Goal: Information Seeking & Learning: Learn about a topic

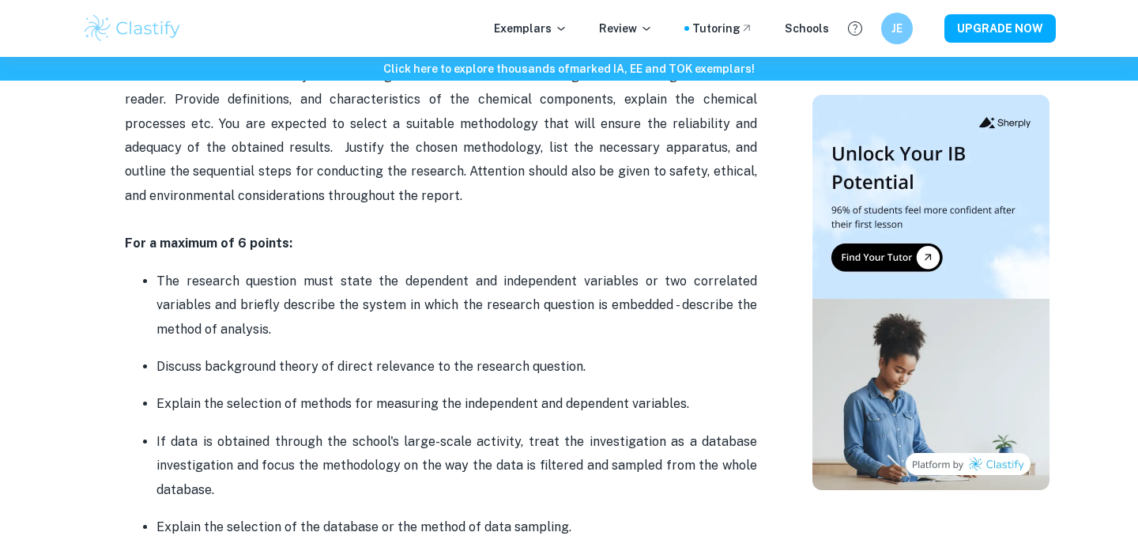
scroll to position [1034, 0]
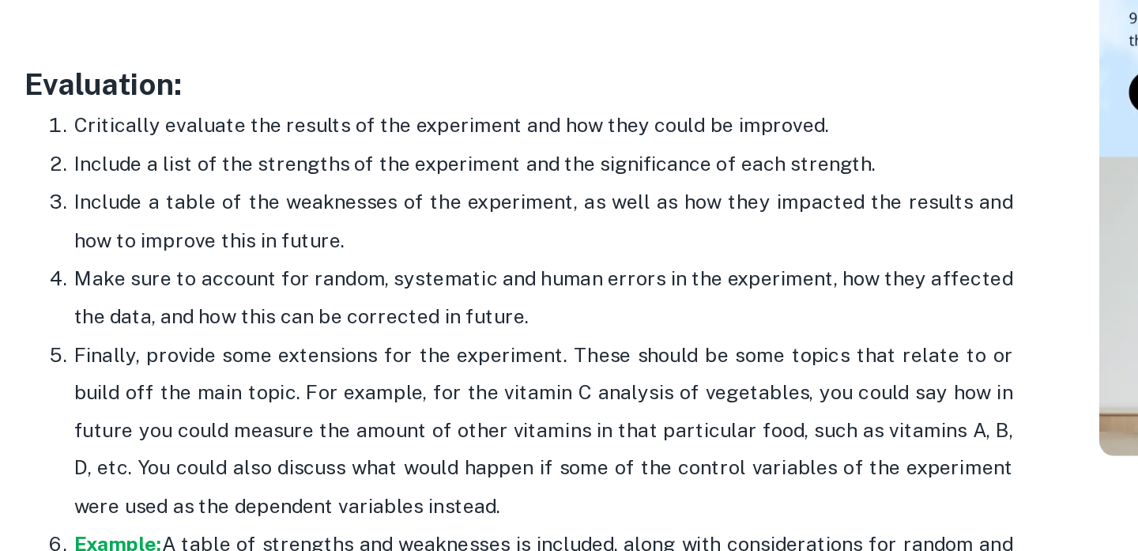
scroll to position [4529, 0]
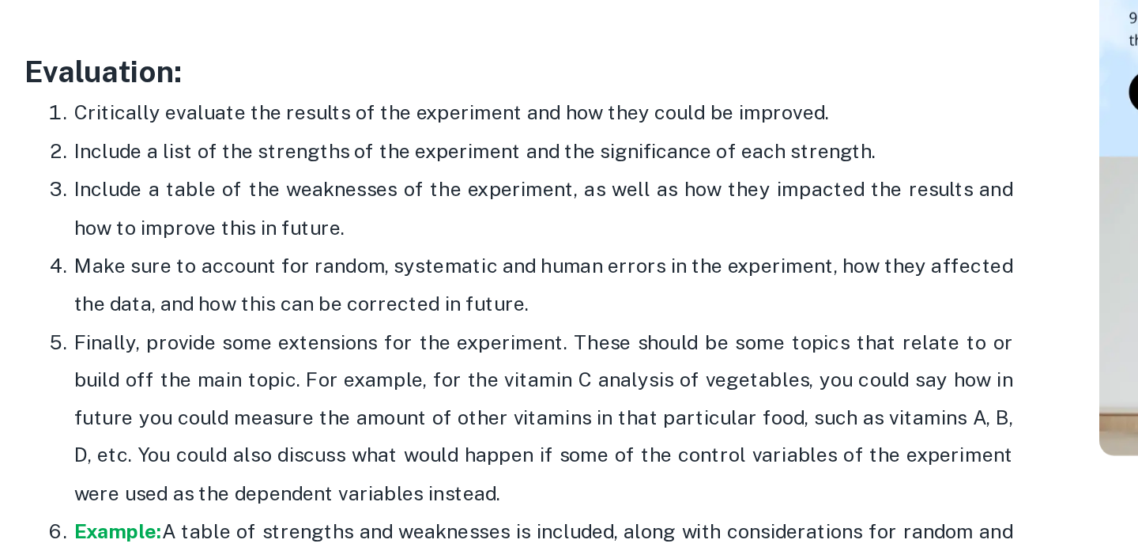
drag, startPoint x: 288, startPoint y: 282, endPoint x: 44, endPoint y: 183, distance: 263.4
click at [125, 258] on ol "Critically evaluate the results of the experiment and how they could be improve…" at bounding box center [441, 428] width 632 height 341
copy p "Finally, provide some extensions for the experiment. These should be some topic…"
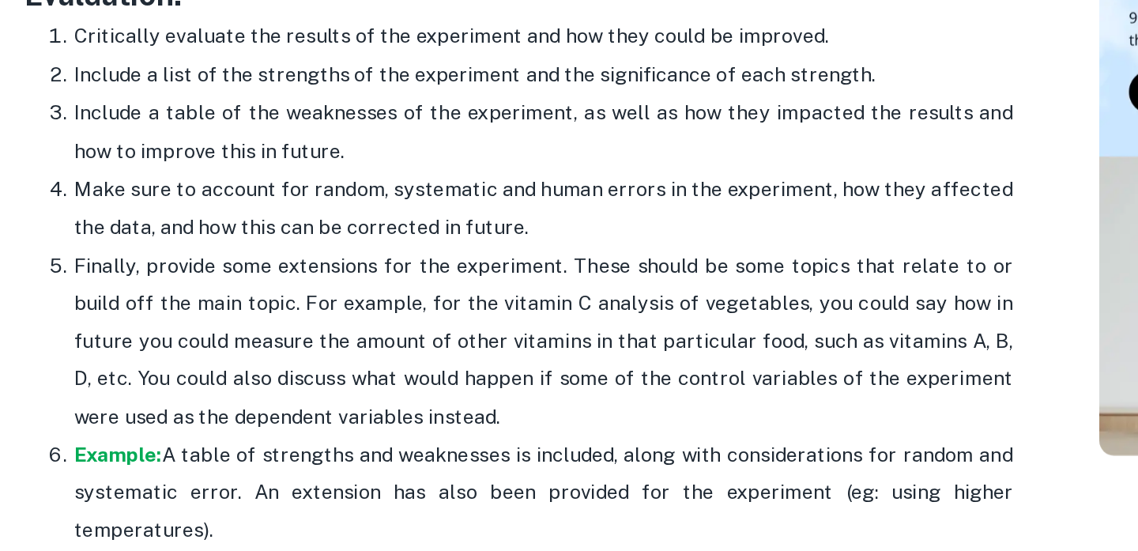
scroll to position [4582, 0]
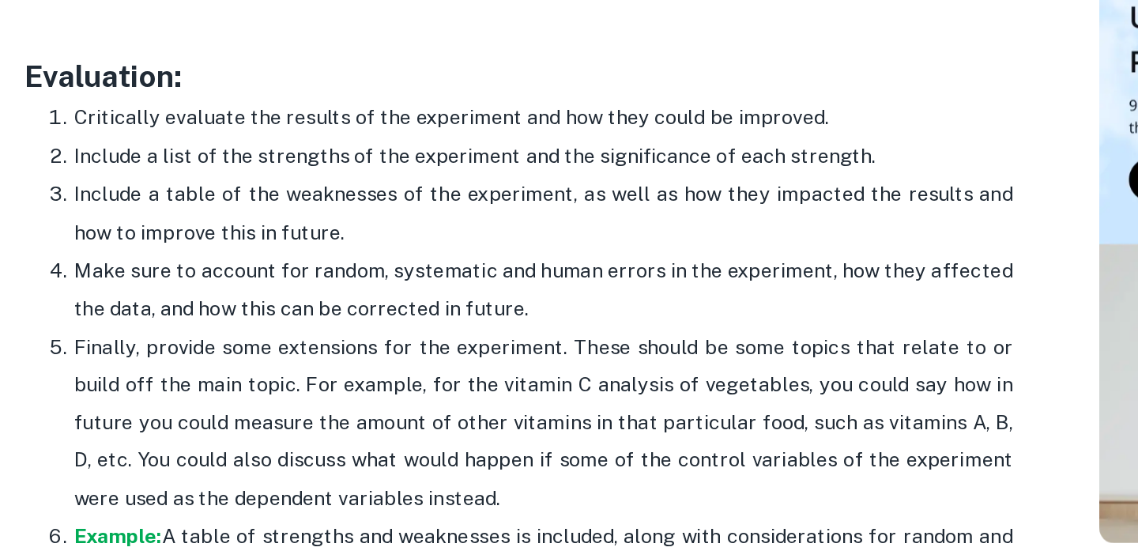
drag, startPoint x: 343, startPoint y: 166, endPoint x: 107, endPoint y: 145, distance: 236.4
click at [156, 304] on p "Make sure to account for random, systematic and human errors in the experiment,…" at bounding box center [456, 328] width 601 height 48
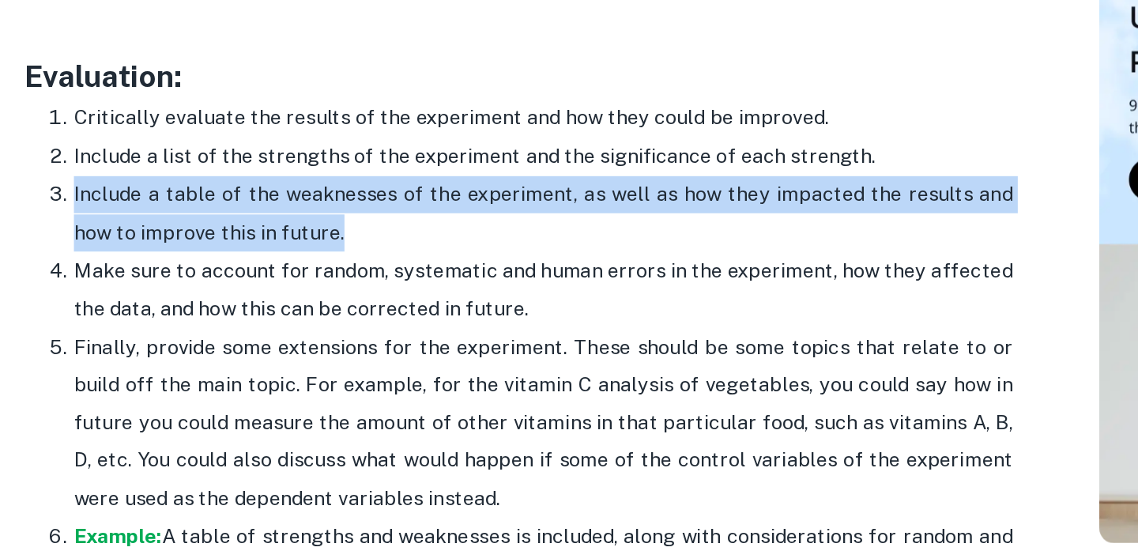
drag, startPoint x: 189, startPoint y: 113, endPoint x: 44, endPoint y: 92, distance: 146.1
click at [125, 205] on ol "Critically evaluate the results of the experiment and how they could be improve…" at bounding box center [441, 375] width 632 height 341
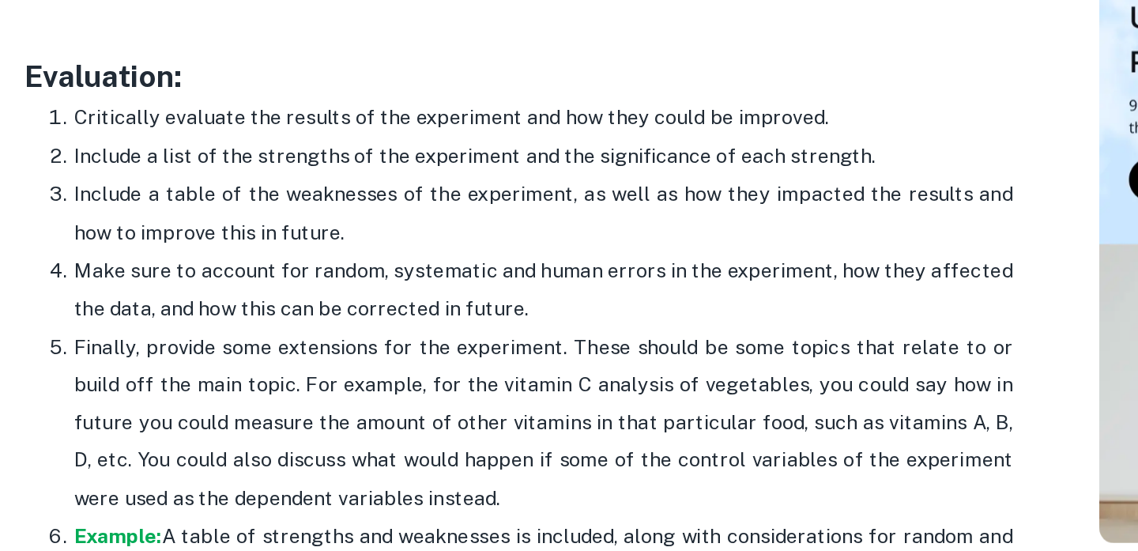
drag, startPoint x: 42, startPoint y: 92, endPoint x: 207, endPoint y: 119, distance: 167.2
click at [207, 255] on p "Include a table of the weaknesses of the experiment, as well as how they impact…" at bounding box center [456, 279] width 601 height 48
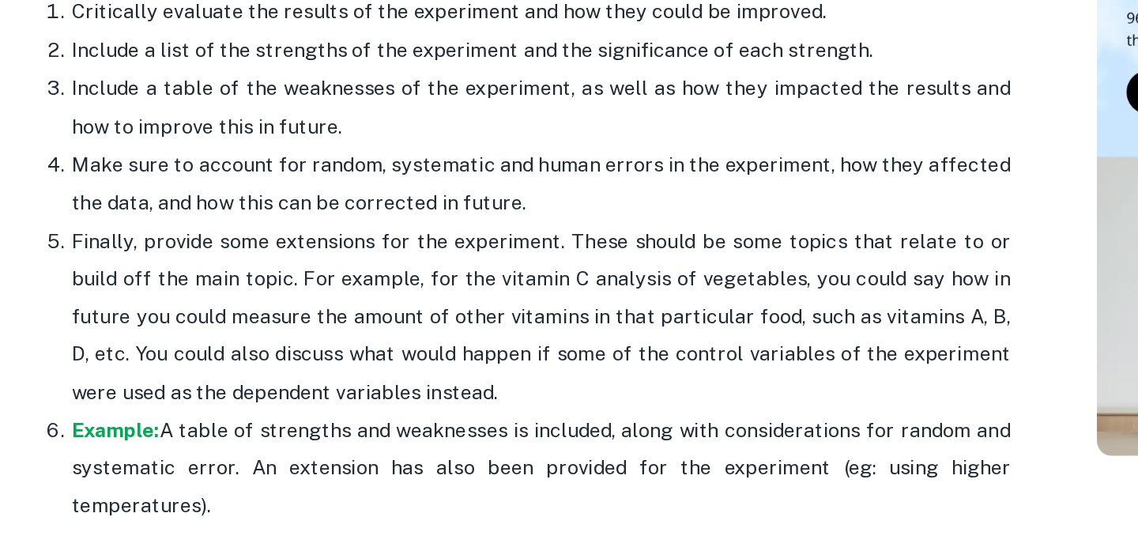
scroll to position [4615, 0]
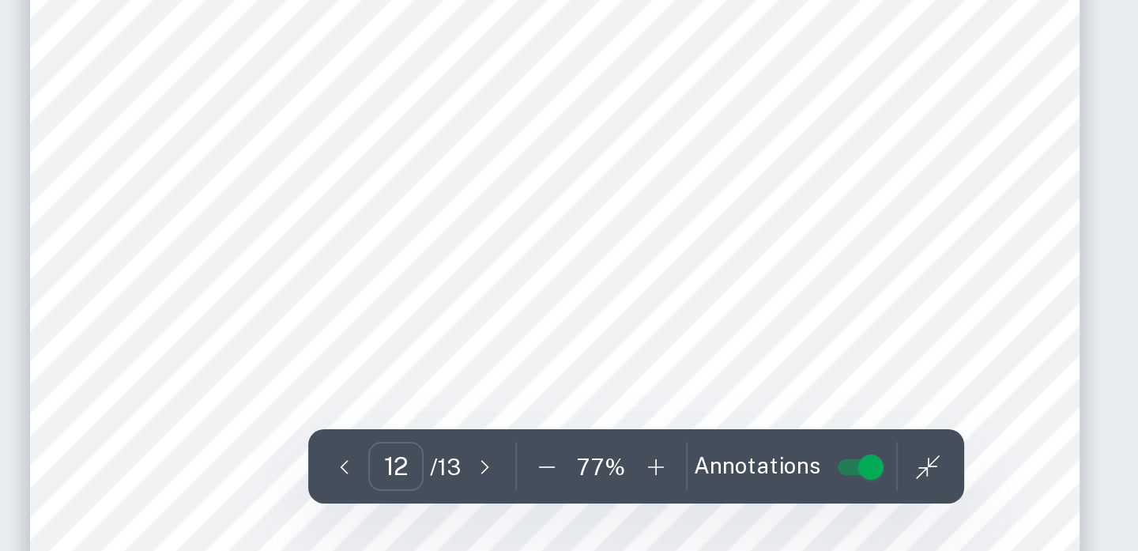
scroll to position [7578, 0]
